Goal: Task Accomplishment & Management: Manage account settings

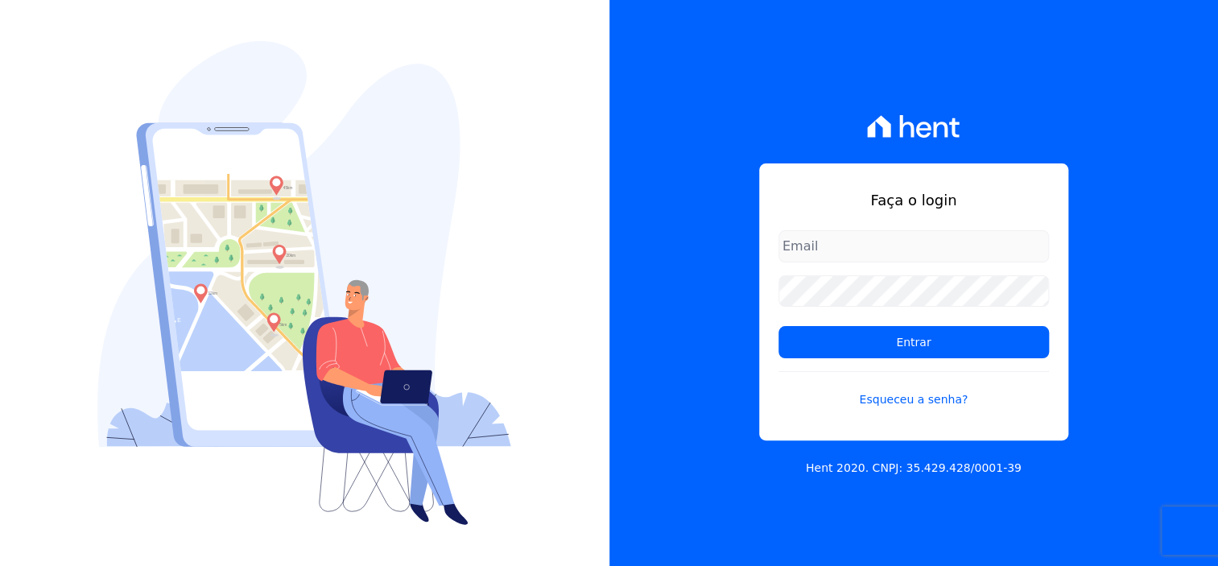
click at [950, 233] on input "email" at bounding box center [914, 246] width 271 height 32
type input "[EMAIL_ADDRESS][DOMAIN_NAME]"
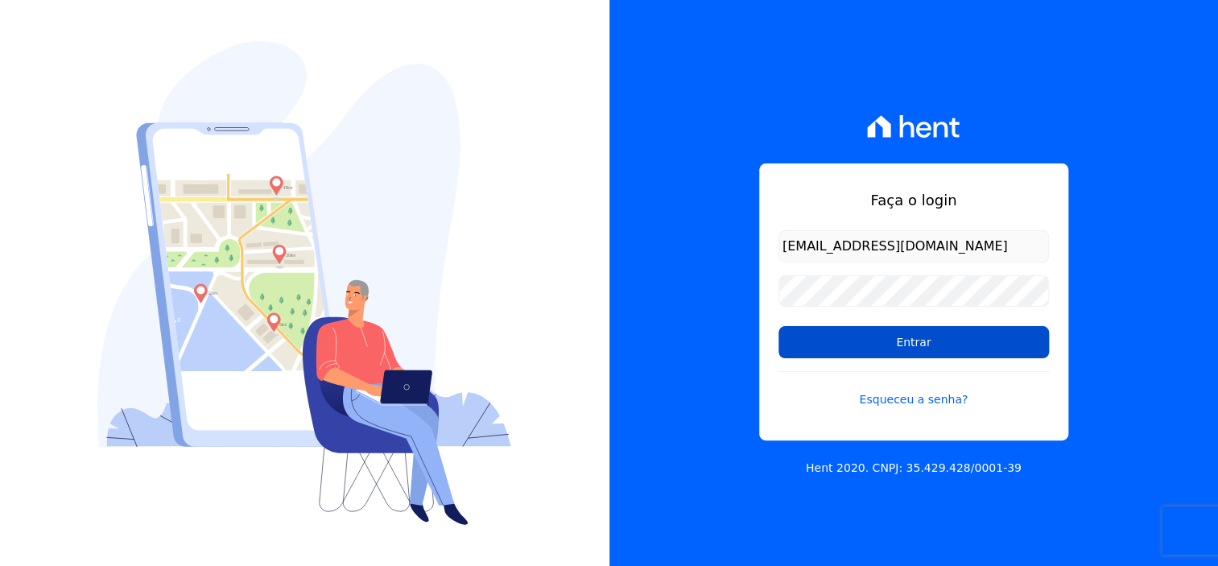
click at [940, 337] on input "Entrar" at bounding box center [914, 342] width 271 height 32
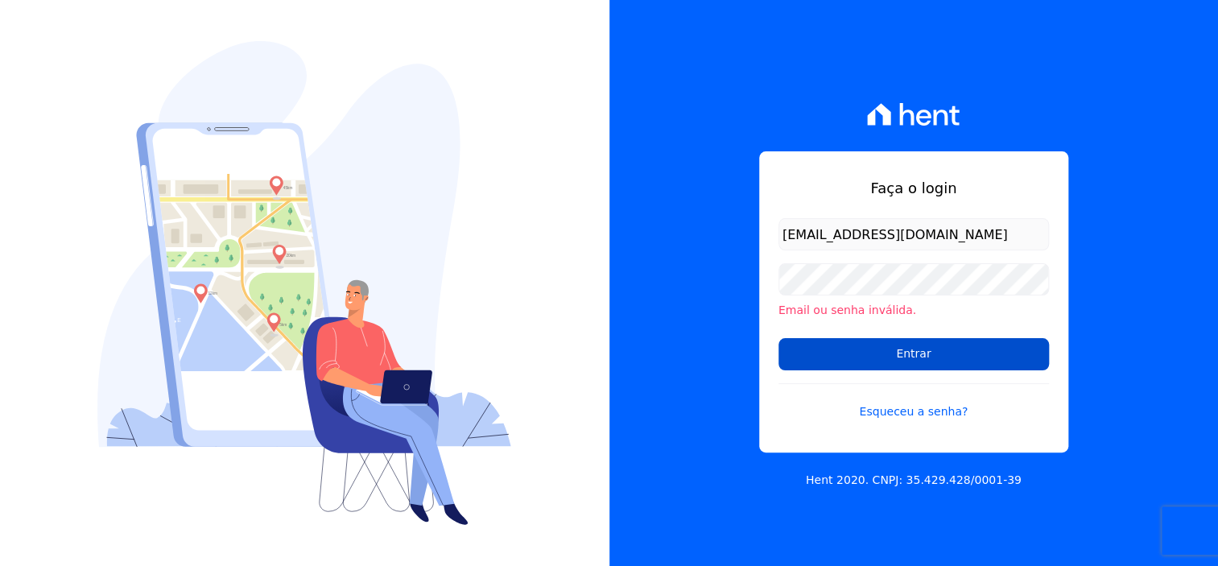
click at [927, 363] on input "Entrar" at bounding box center [914, 354] width 271 height 32
